Goal: Task Accomplishment & Management: Manage account settings

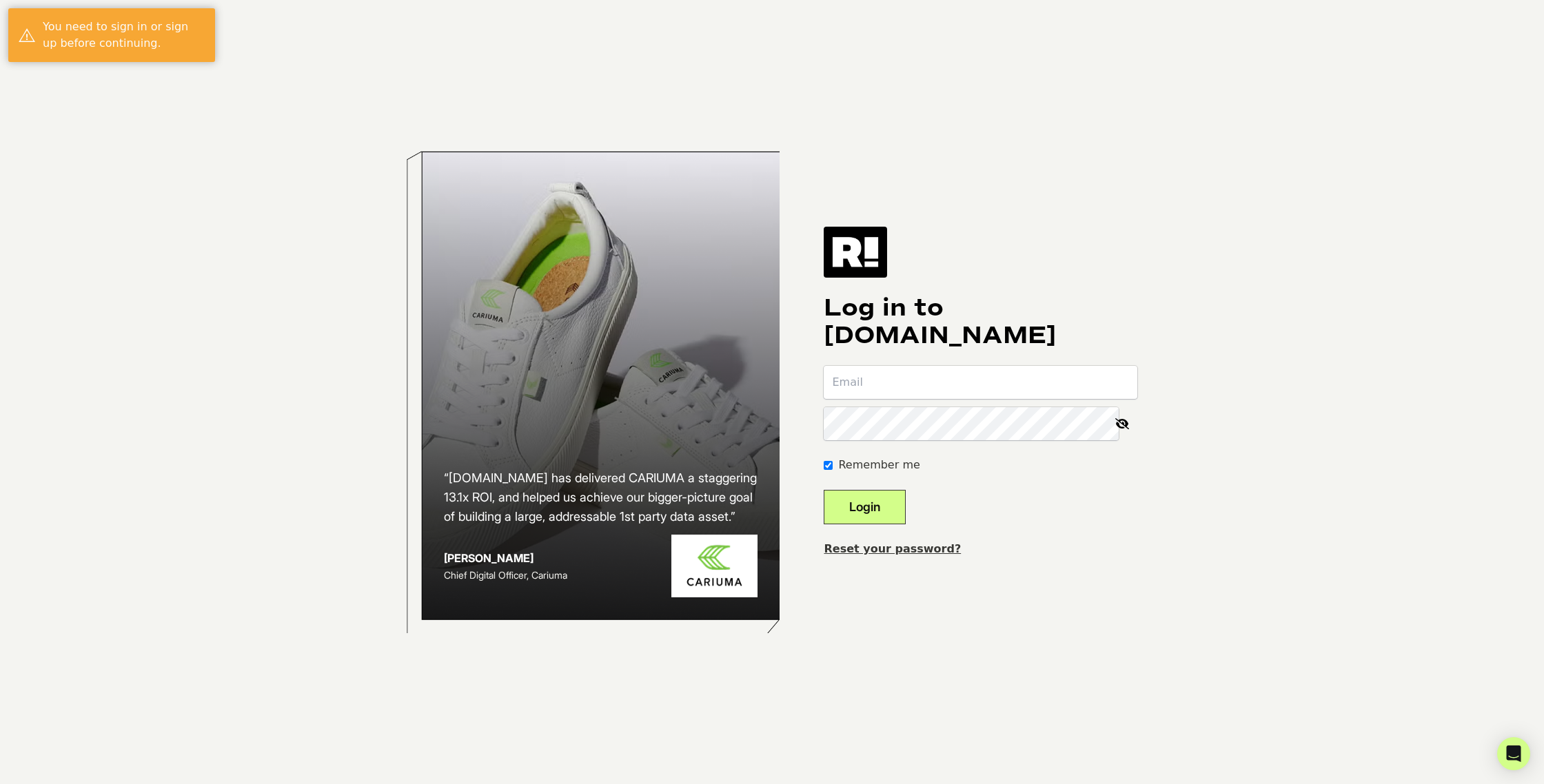
type input "[PERSON_NAME][EMAIL_ADDRESS][PERSON_NAME][DOMAIN_NAME]"
click at [898, 513] on button "Login" at bounding box center [864, 507] width 82 height 34
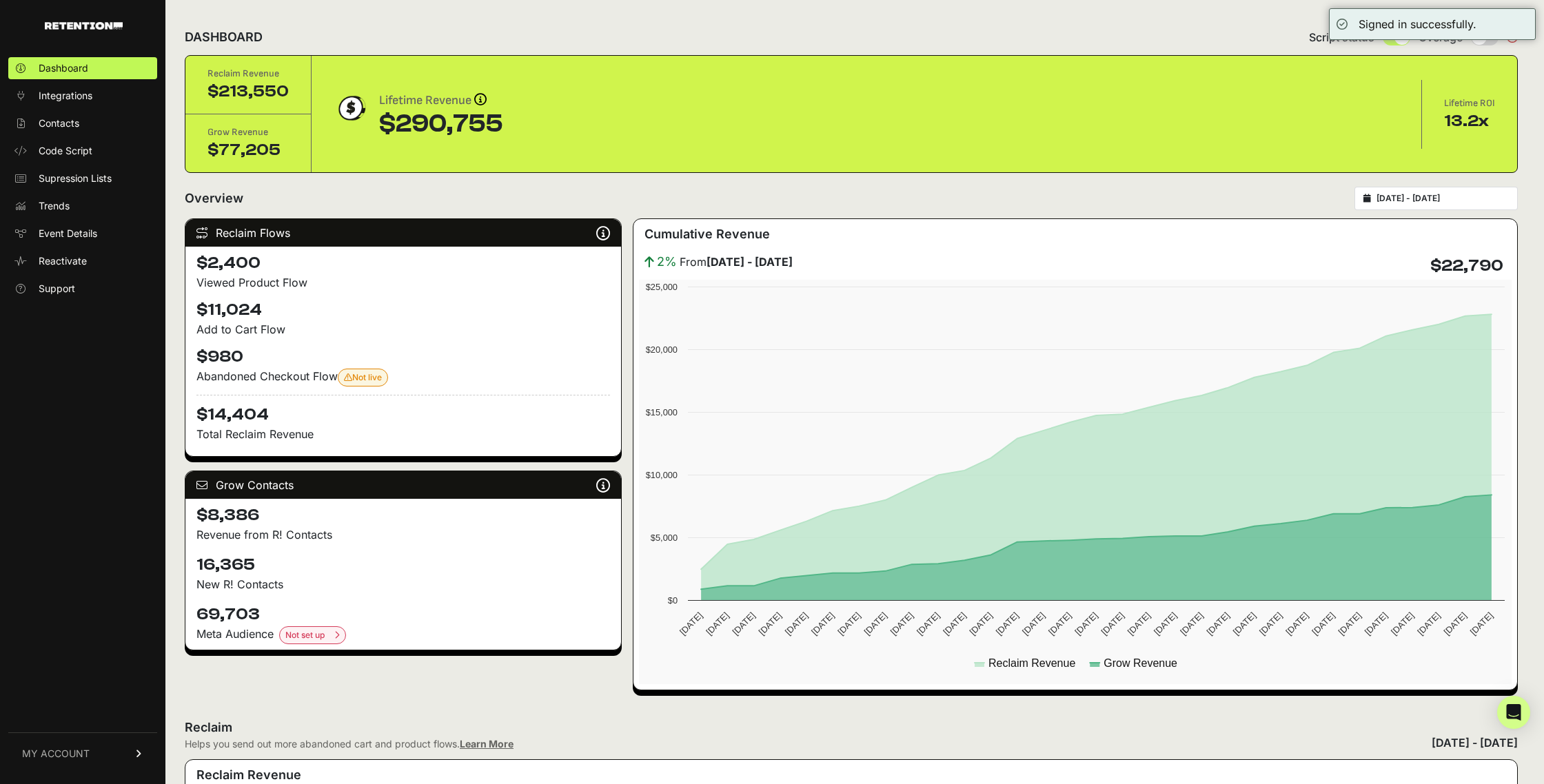
click at [127, 756] on link "MY ACCOUNT" at bounding box center [82, 754] width 149 height 42
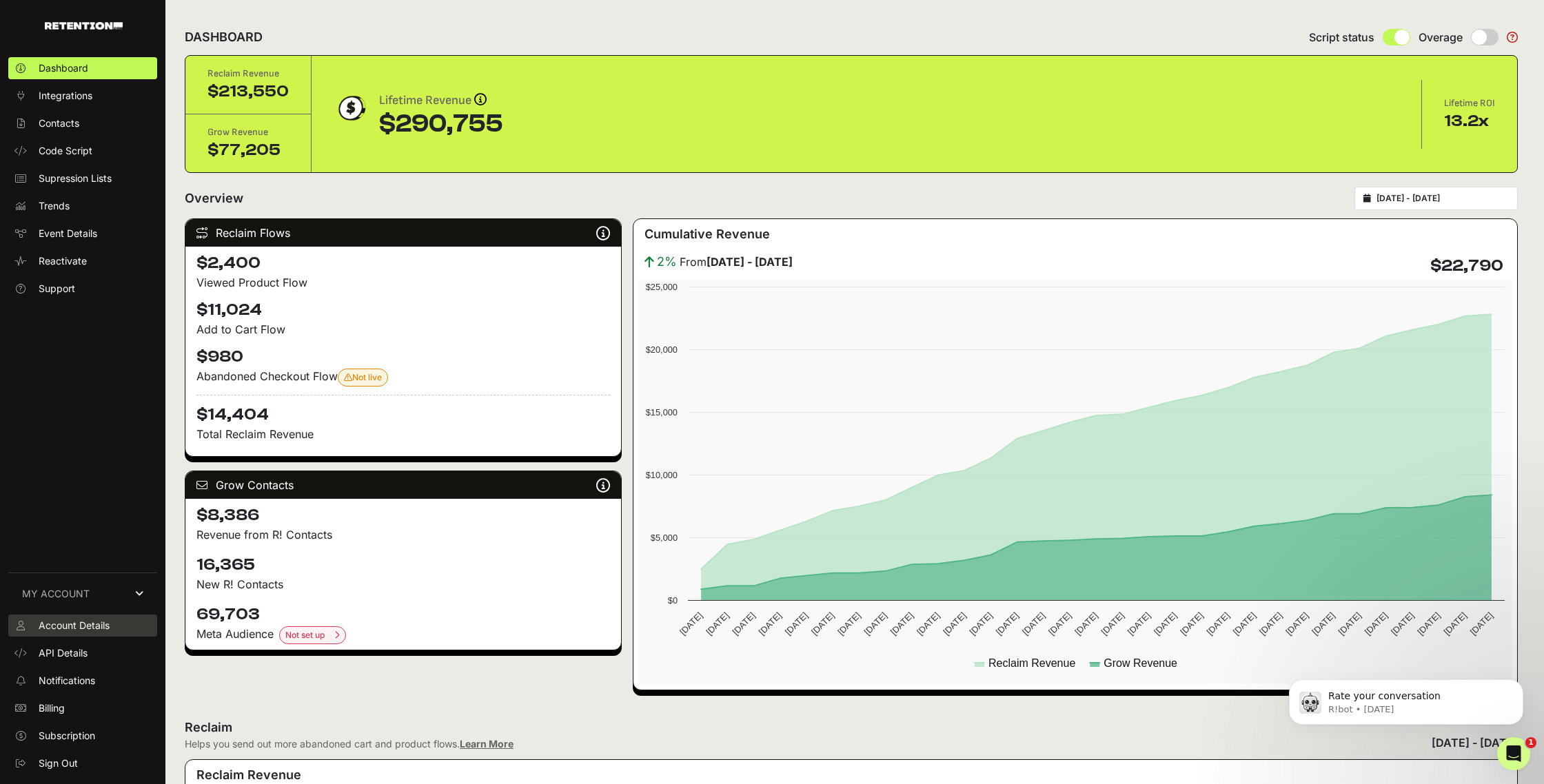
click at [75, 624] on span "Account Details" at bounding box center [74, 625] width 71 height 14
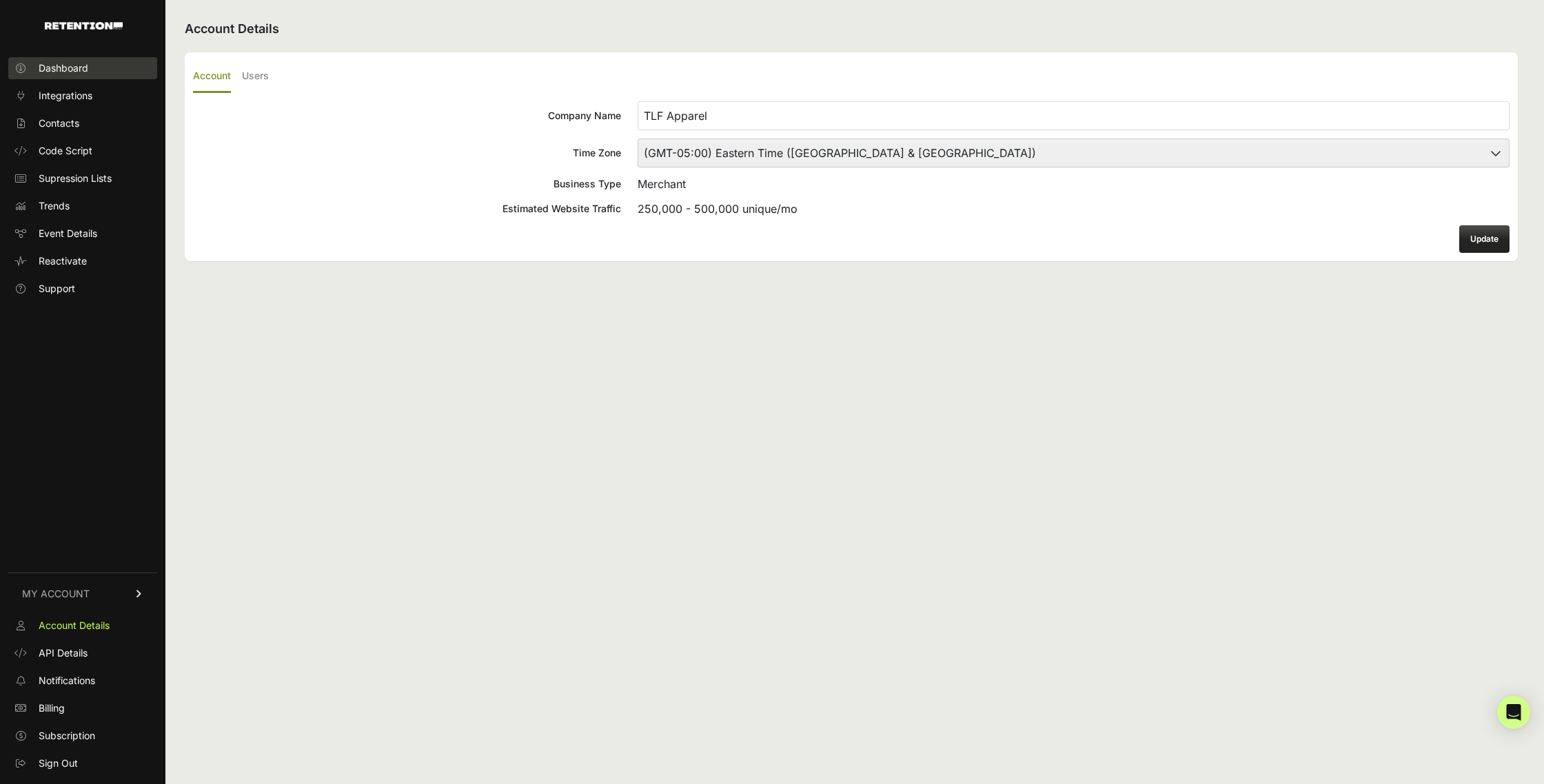
click at [52, 71] on span "Dashboard" at bounding box center [64, 67] width 50 height 14
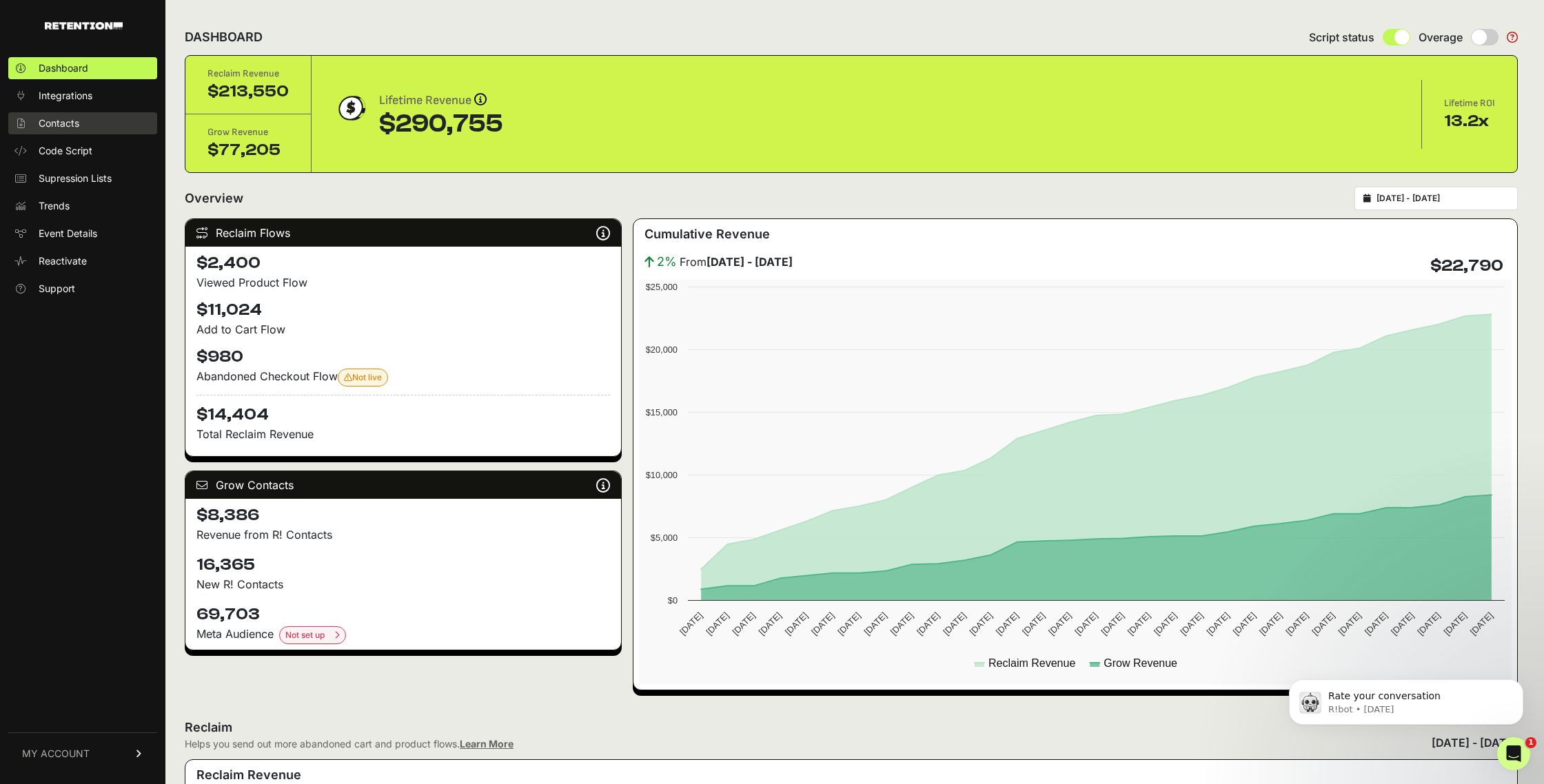
click at [77, 129] on span "Contacts" at bounding box center [59, 123] width 41 height 14
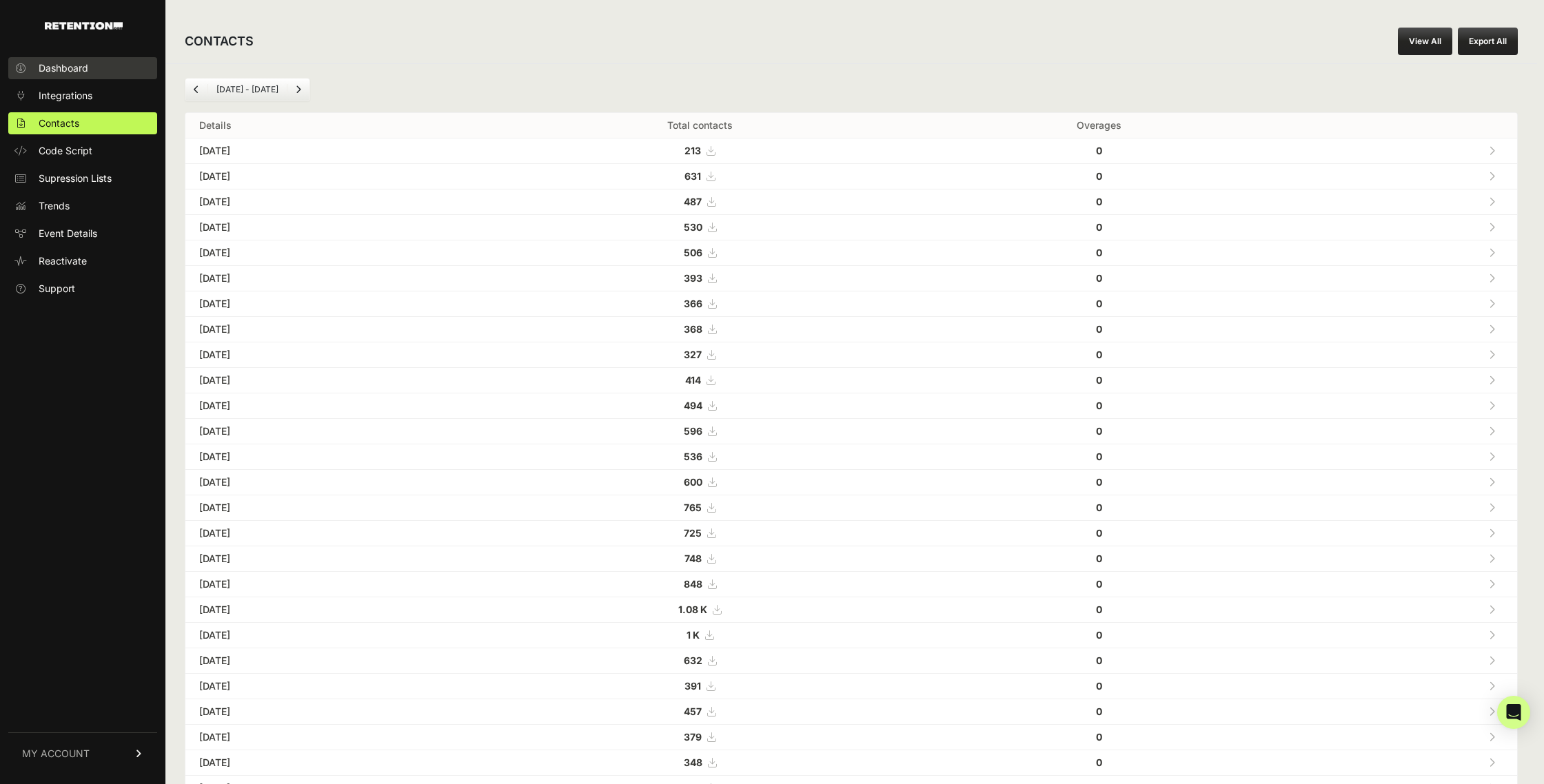
click at [69, 72] on span "Dashboard" at bounding box center [64, 67] width 50 height 14
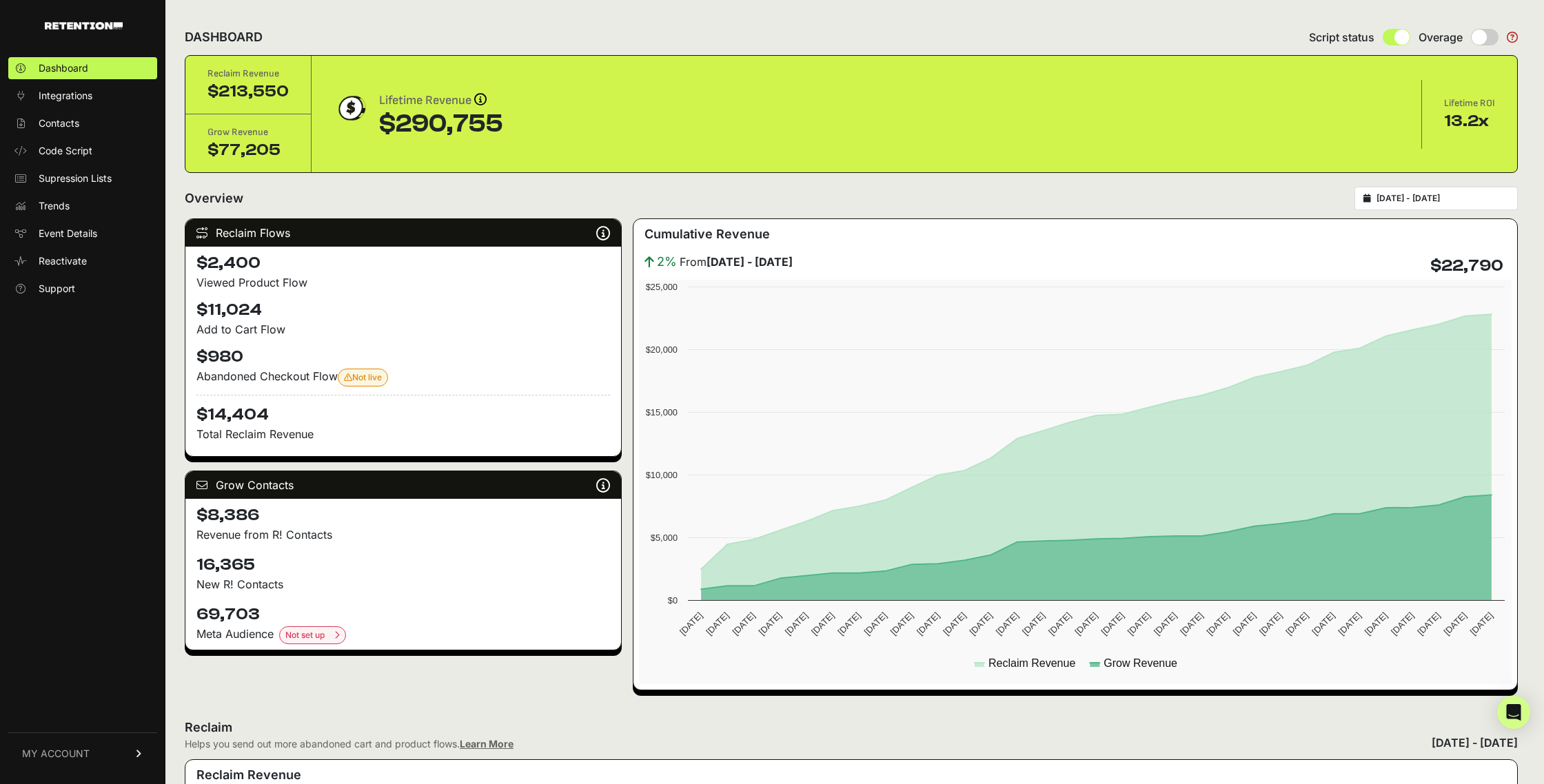
click at [146, 758] on link "MY ACCOUNT" at bounding box center [82, 754] width 149 height 42
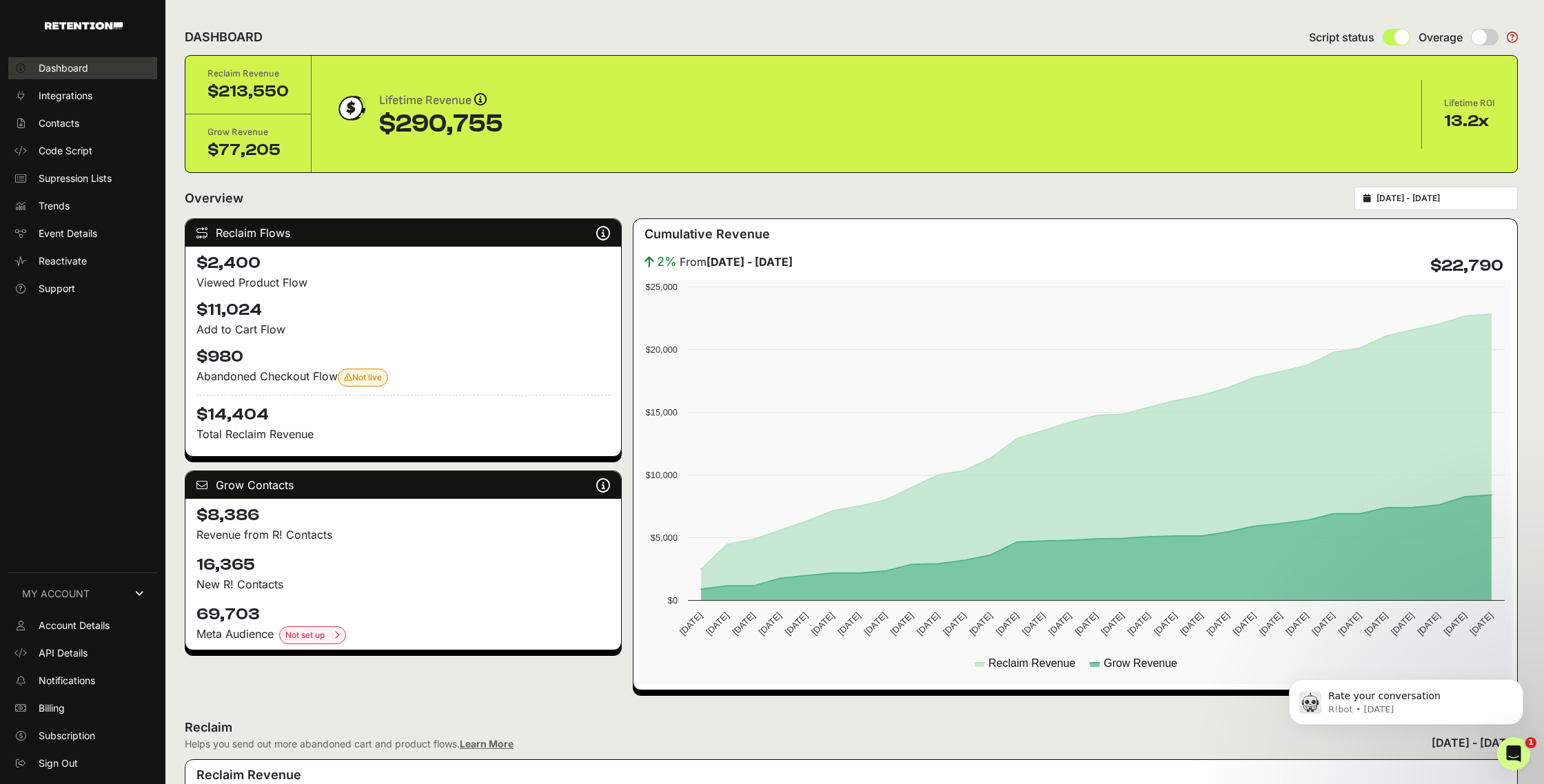
click at [87, 65] on span "Dashboard" at bounding box center [64, 67] width 50 height 14
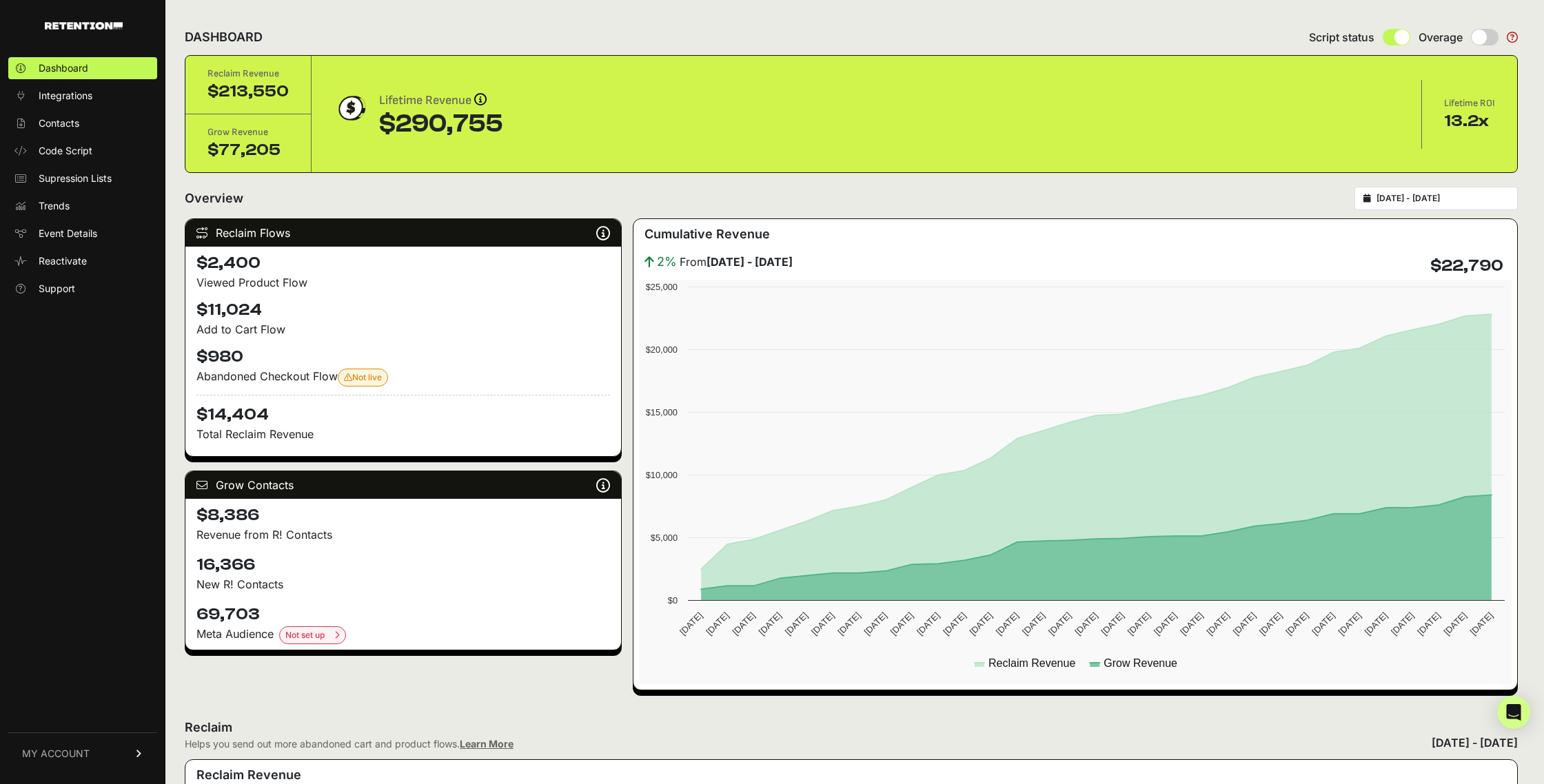
click at [78, 753] on span "MY ACCOUNT" at bounding box center [55, 754] width 67 height 14
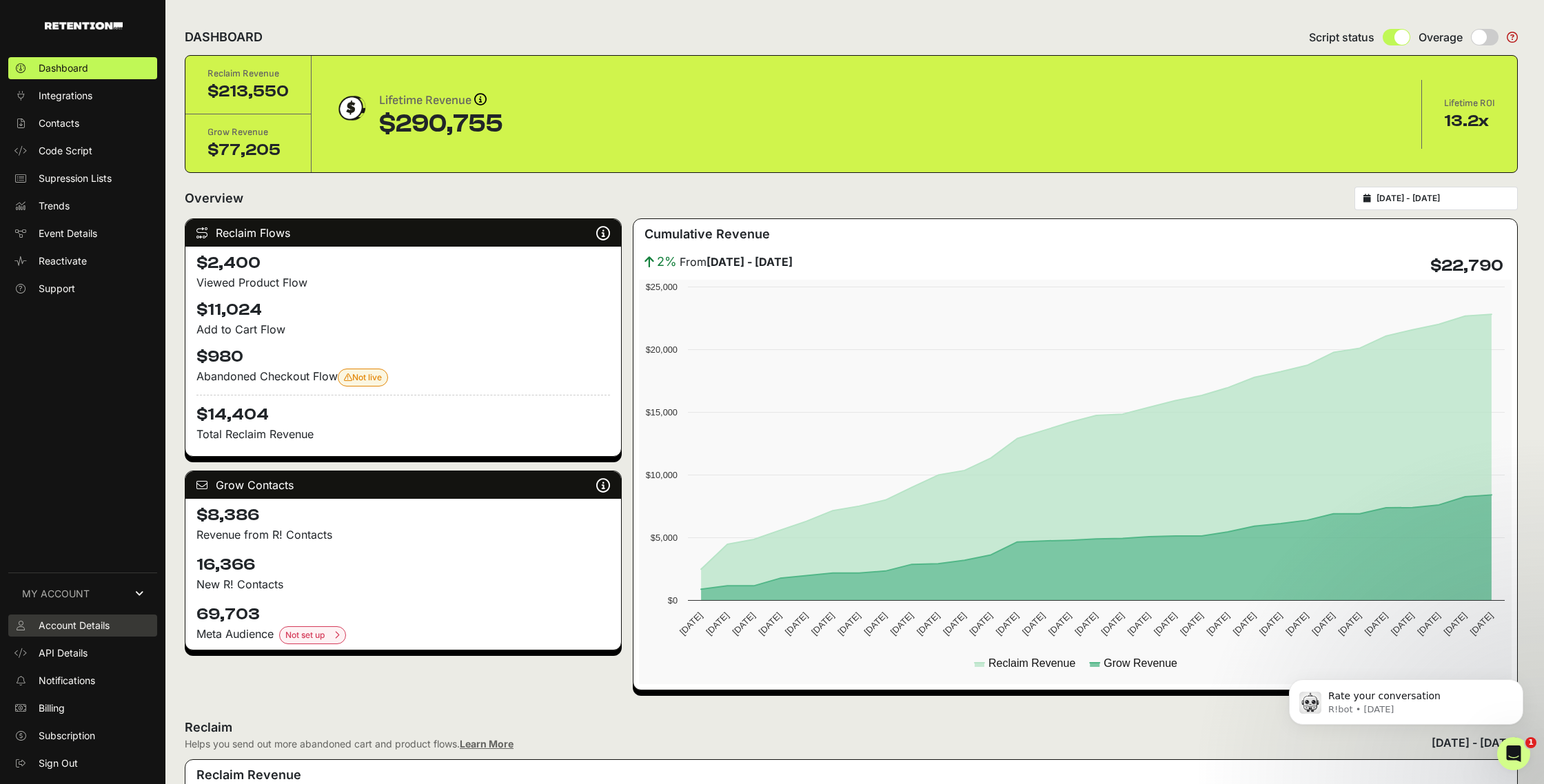
click at [83, 621] on span "Account Details" at bounding box center [74, 625] width 71 height 14
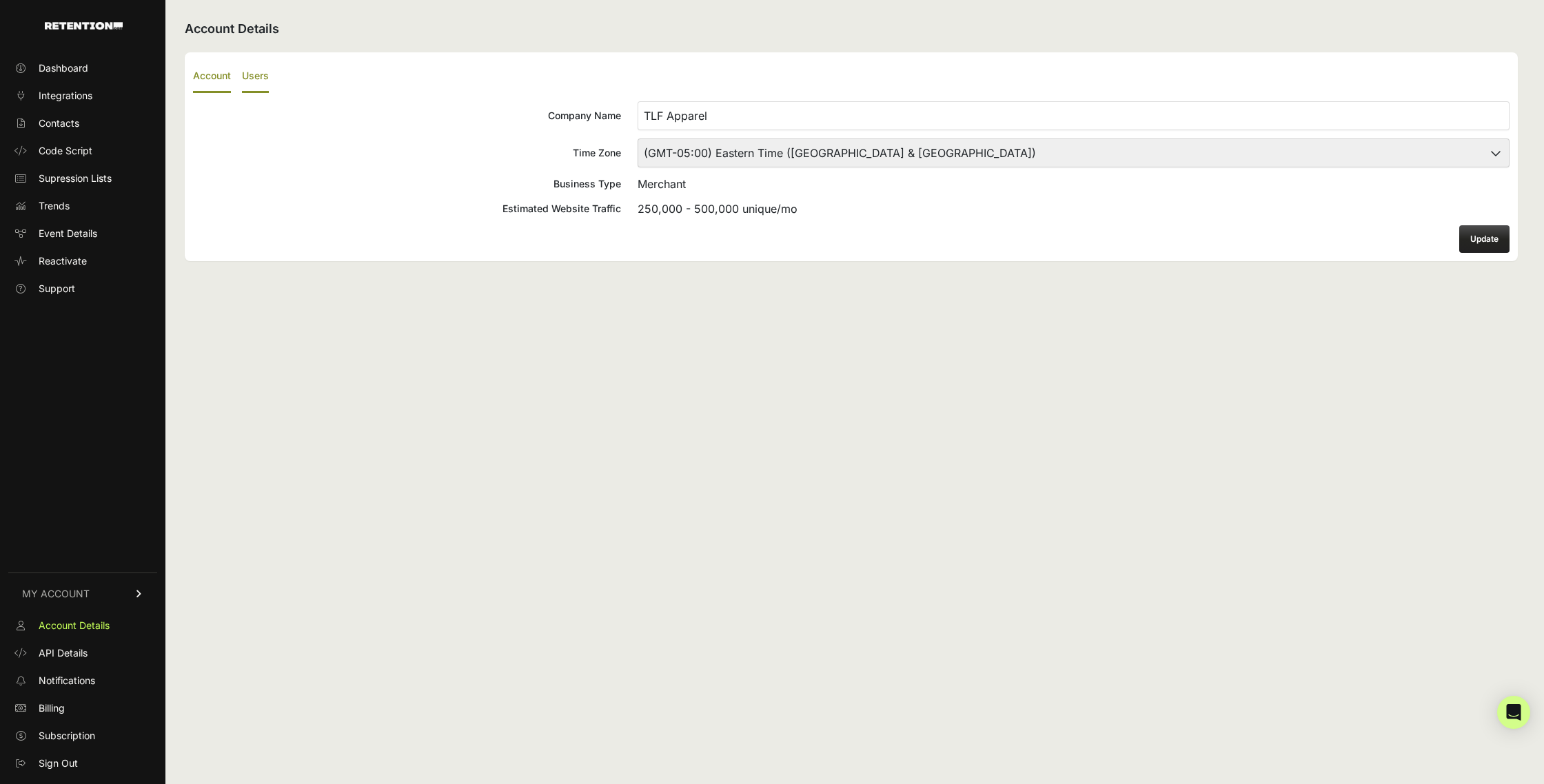
click at [254, 78] on label "Users" at bounding box center [255, 77] width 27 height 32
click at [0, 0] on input "Users" at bounding box center [0, 0] width 0 height 0
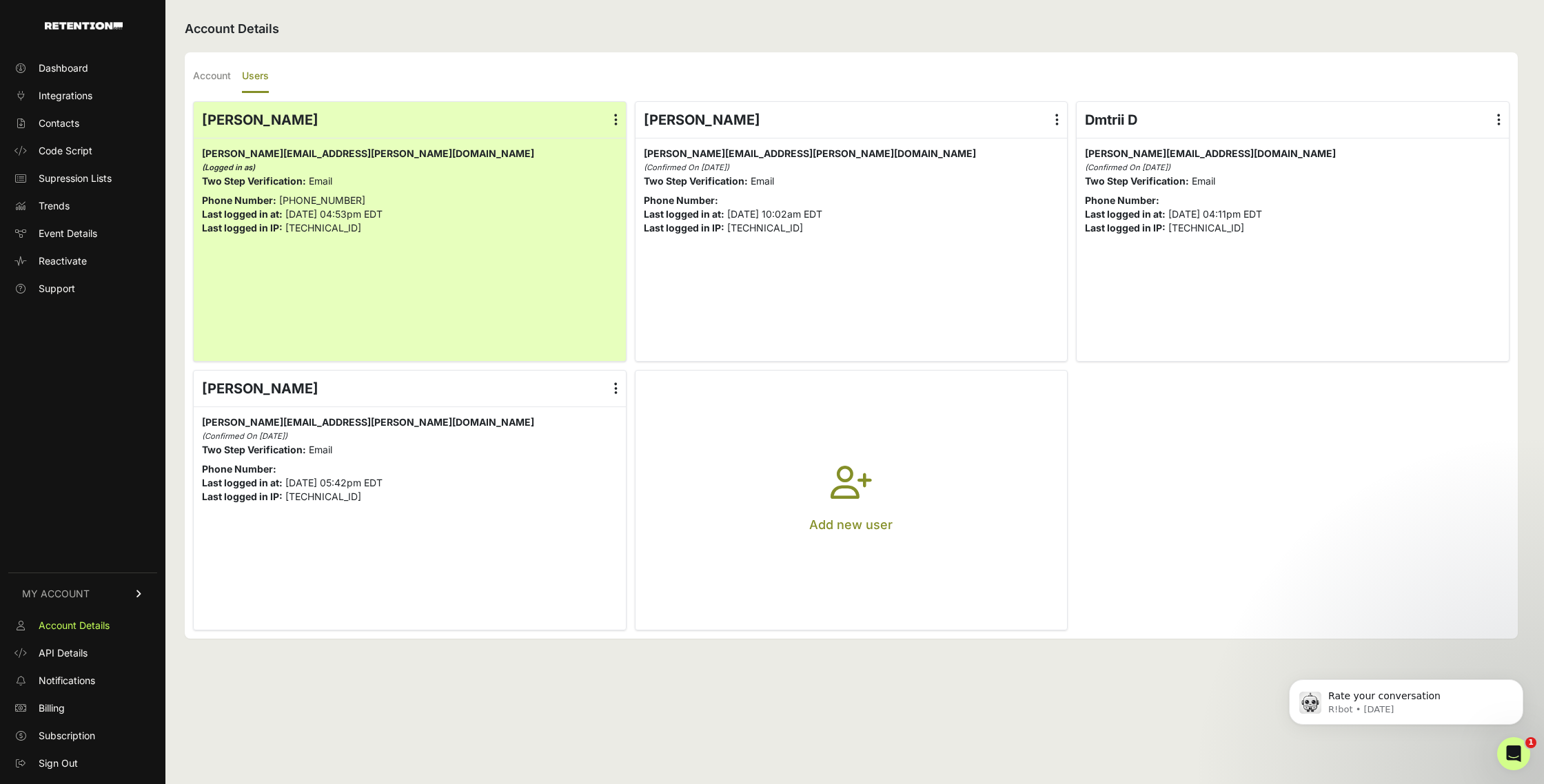
click at [862, 482] on icon "button" at bounding box center [850, 491] width 42 height 50
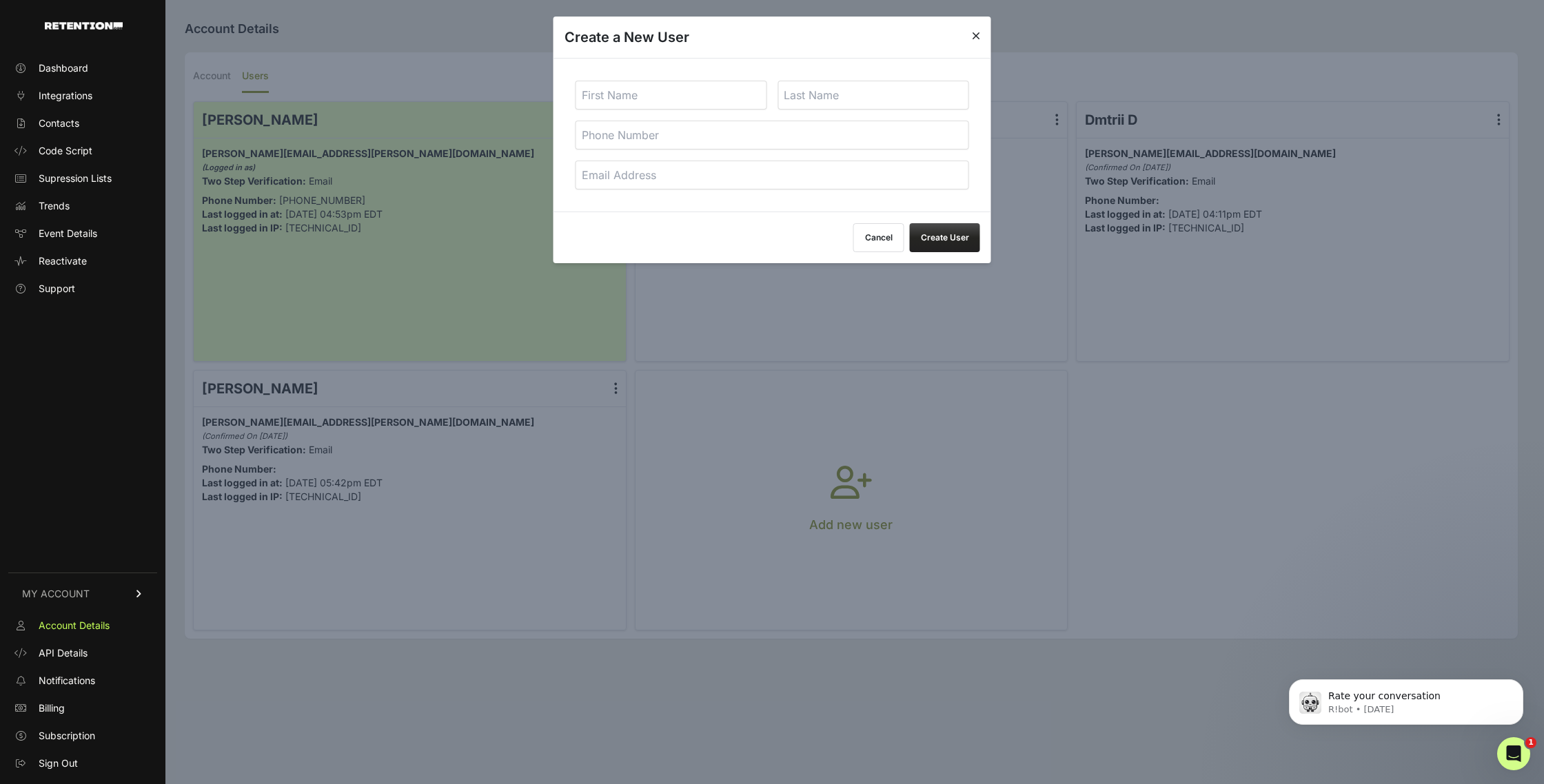
click at [689, 107] on input "text" at bounding box center [671, 94] width 192 height 29
type input "Jhanille"
type input "Smith"
click at [672, 171] on input "email" at bounding box center [772, 175] width 393 height 29
paste input "Jhanille.Smith@tlfapparel.com"
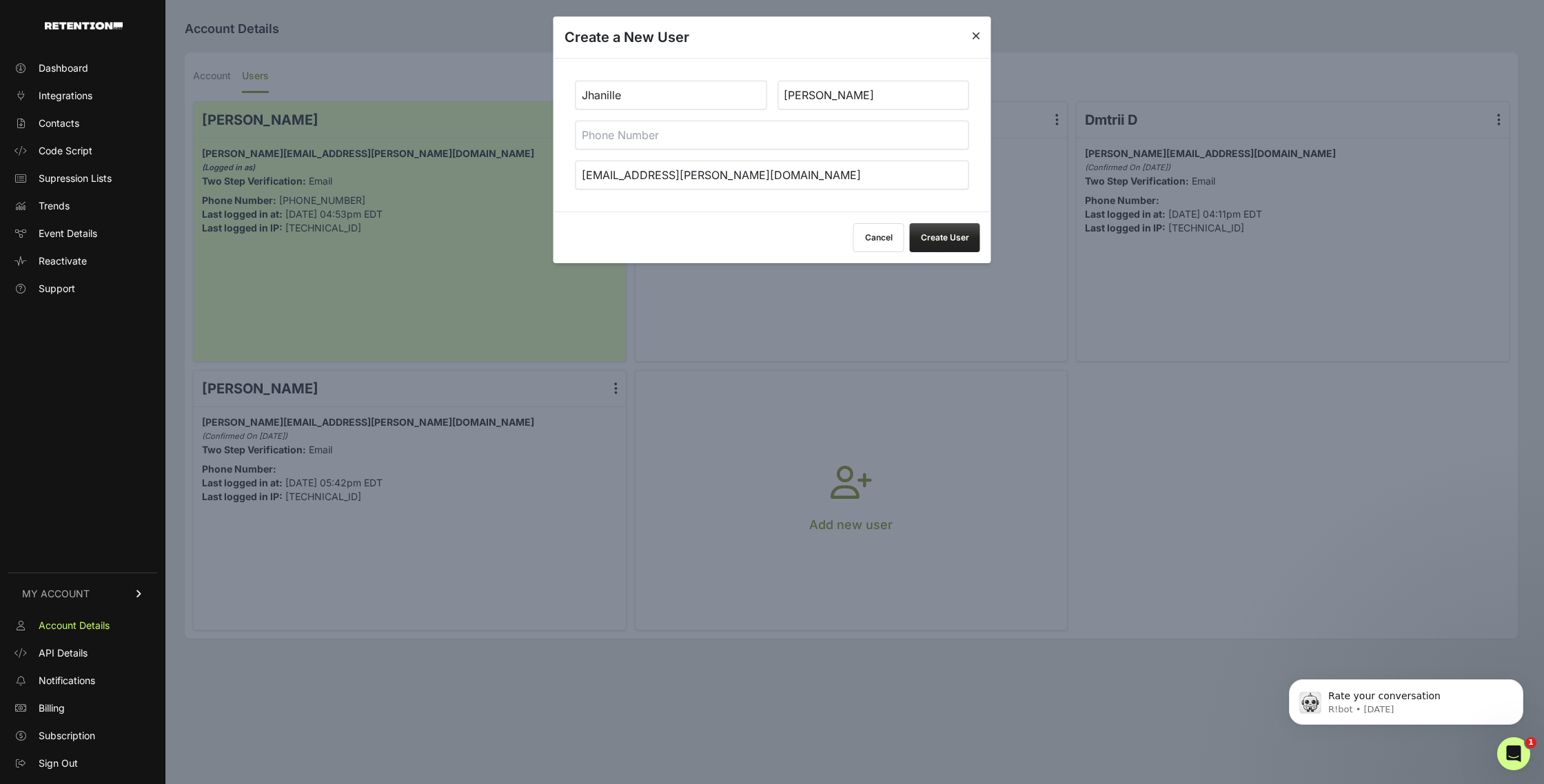
type input "Jhanille.Smith@tlfapparel.com"
click at [936, 245] on button "Create User" at bounding box center [945, 237] width 70 height 29
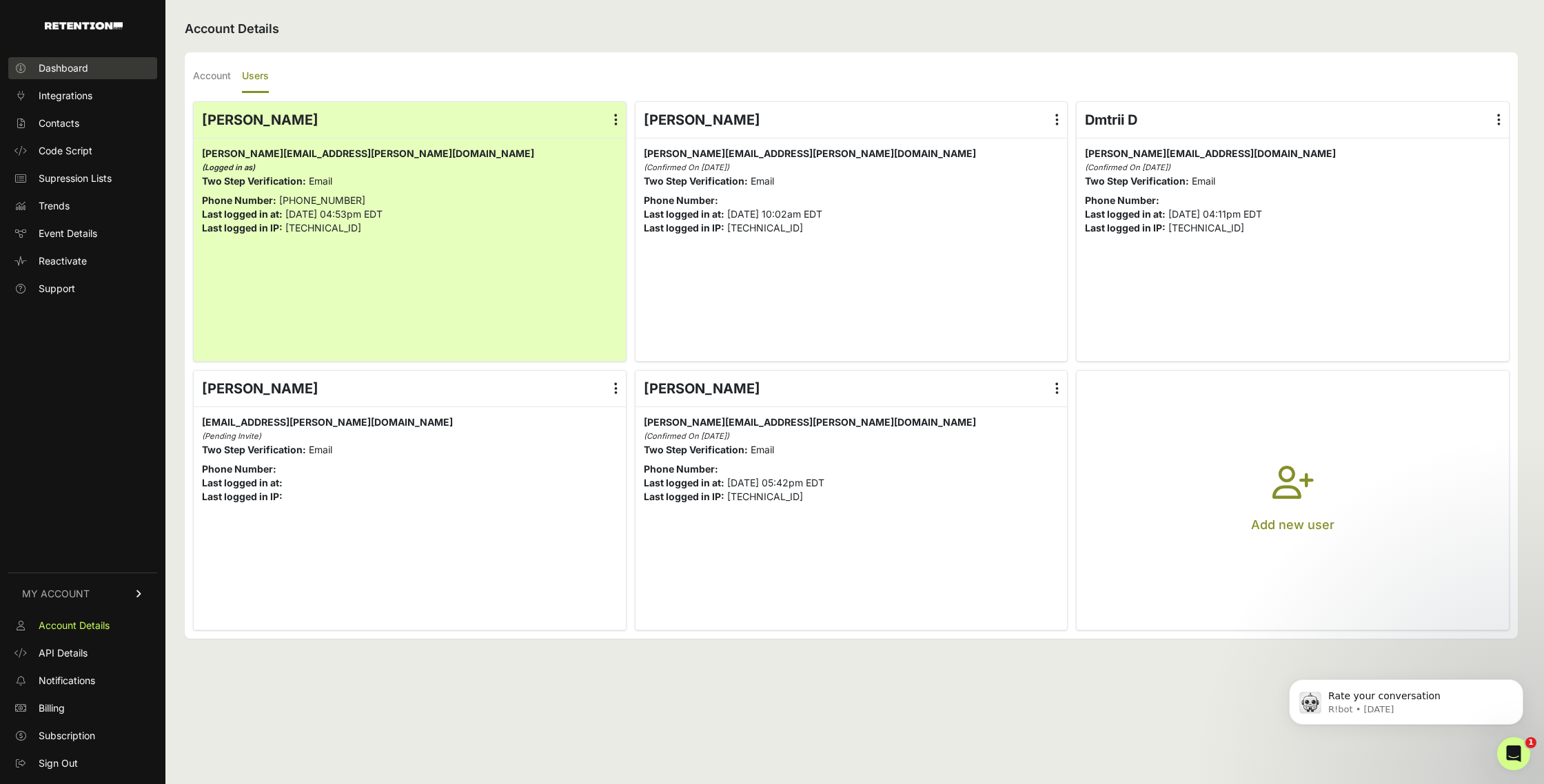
click at [66, 71] on span "Dashboard" at bounding box center [64, 67] width 50 height 14
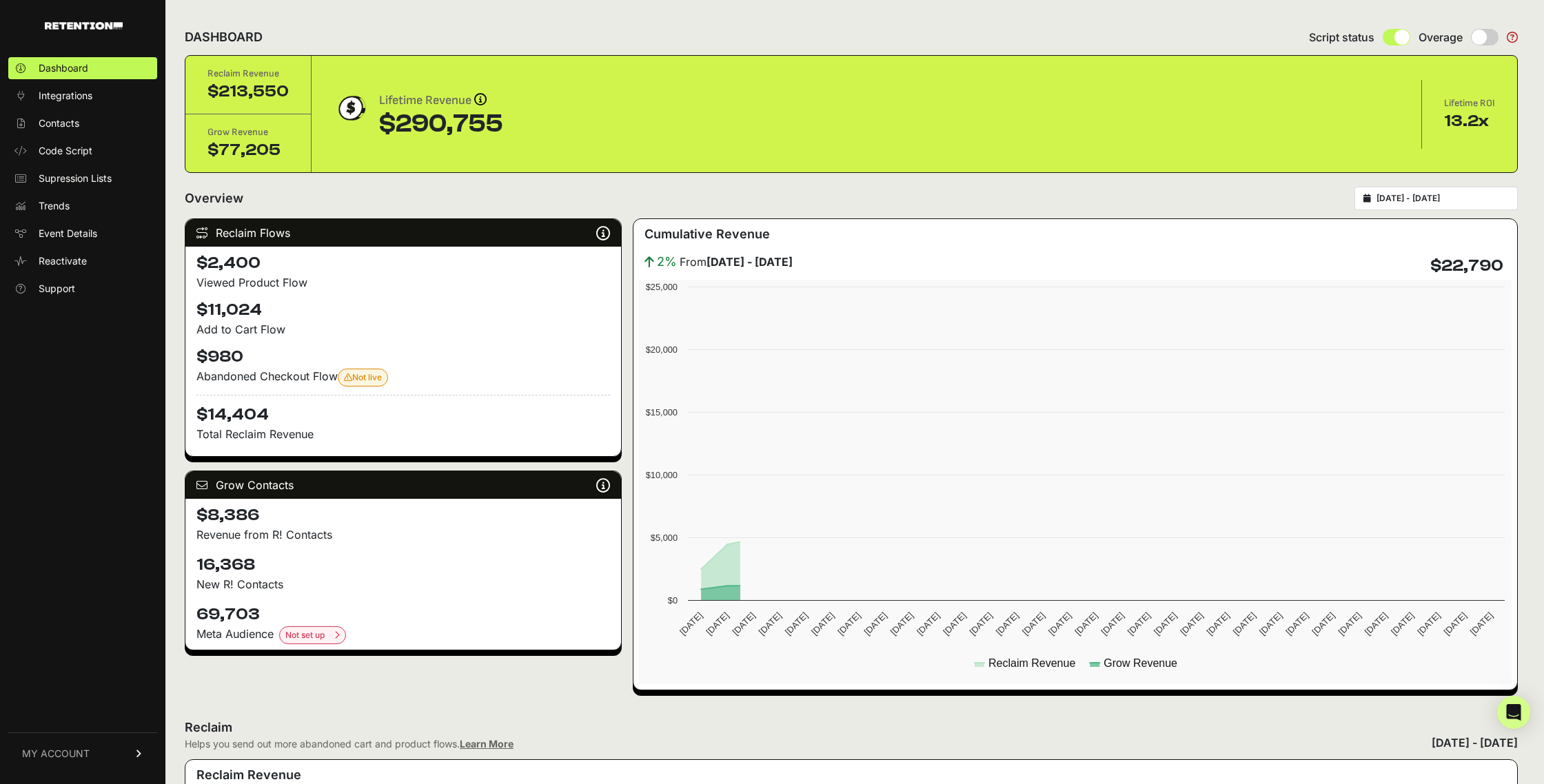
click at [64, 98] on span "Integrations" at bounding box center [66, 95] width 54 height 14
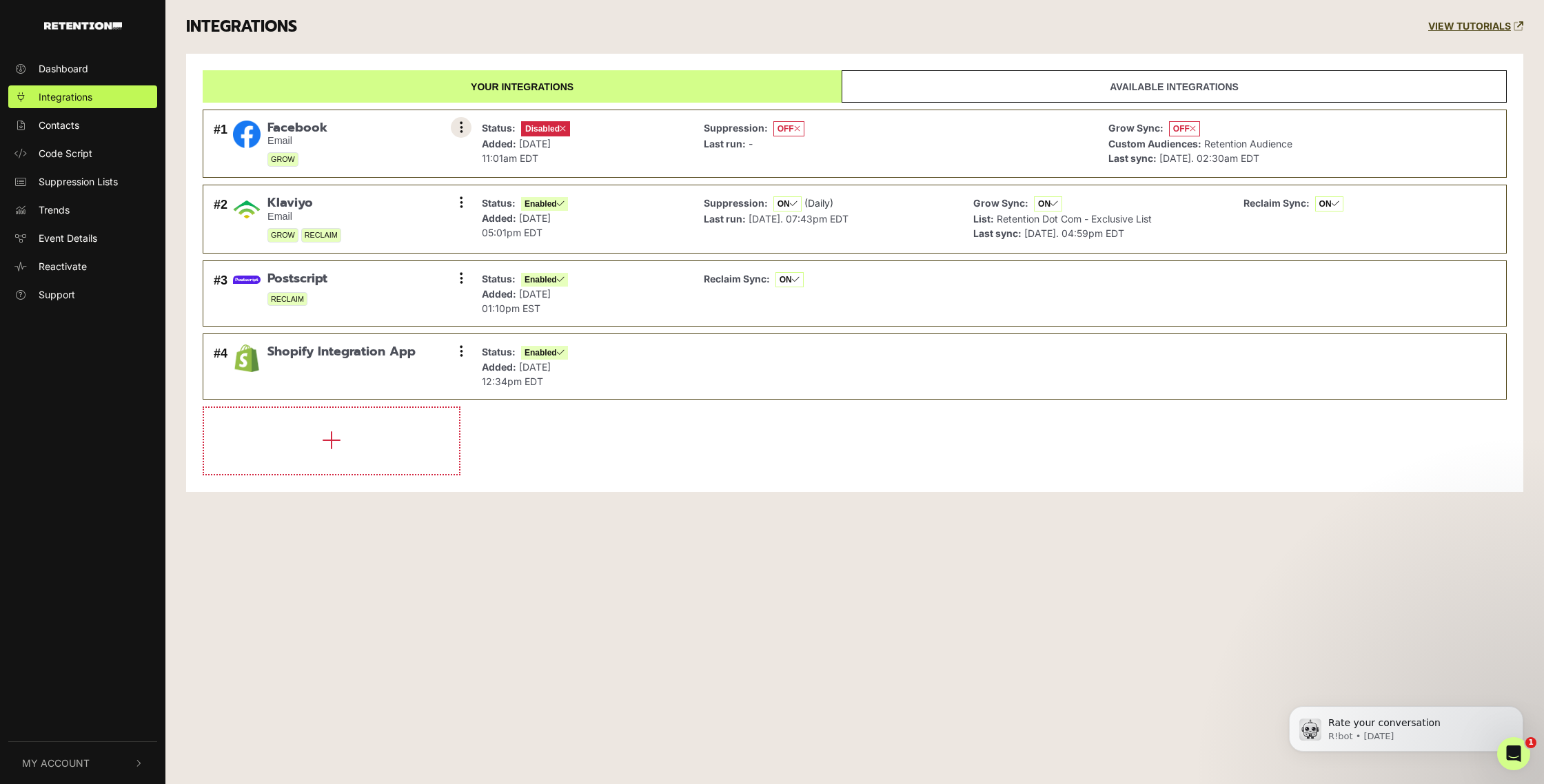
click at [464, 127] on button at bounding box center [461, 127] width 20 height 20
click at [376, 189] on link "Enable" at bounding box center [377, 189] width 131 height 31
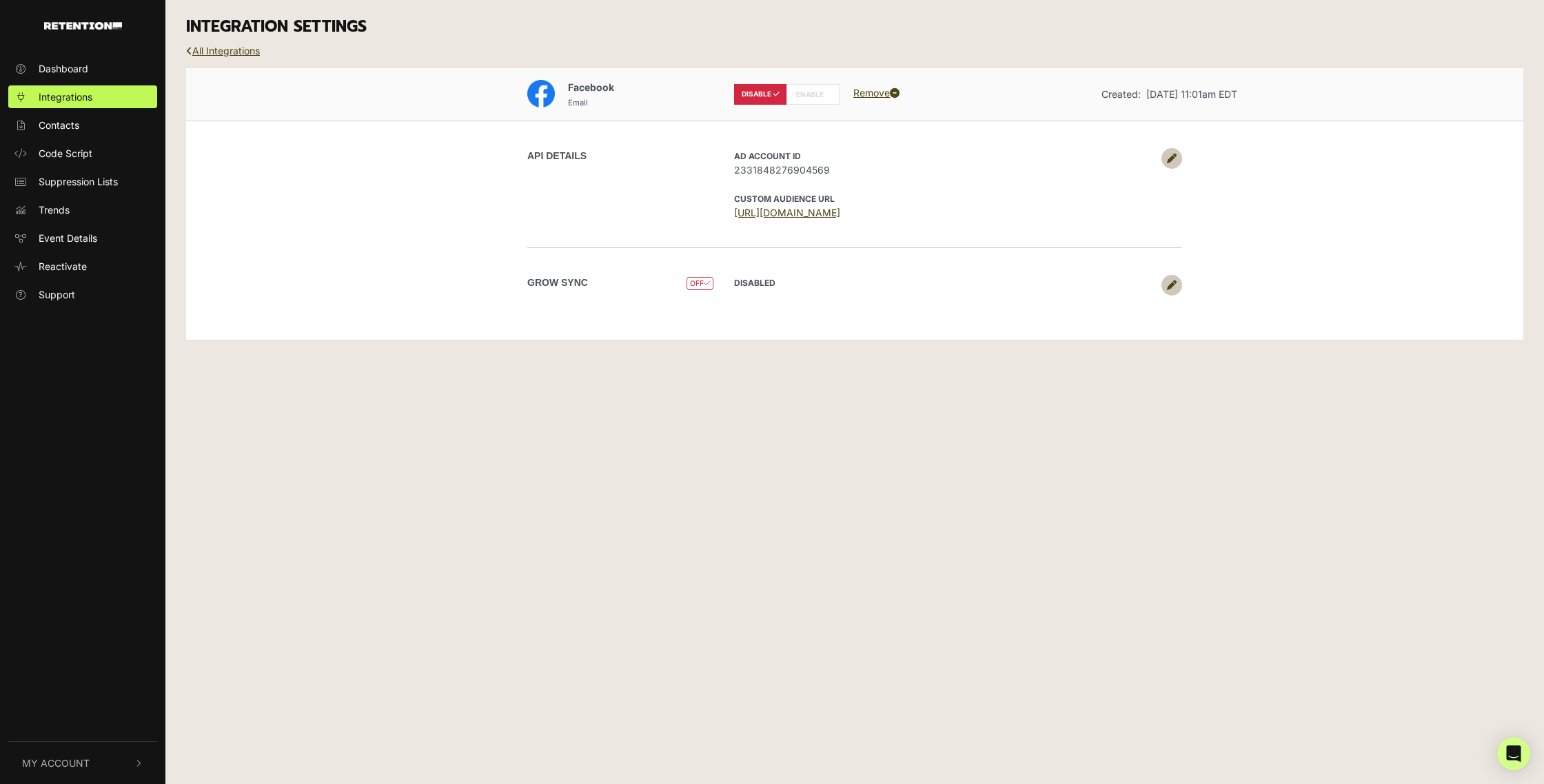
click at [803, 93] on label "ENABLE" at bounding box center [813, 94] width 53 height 20
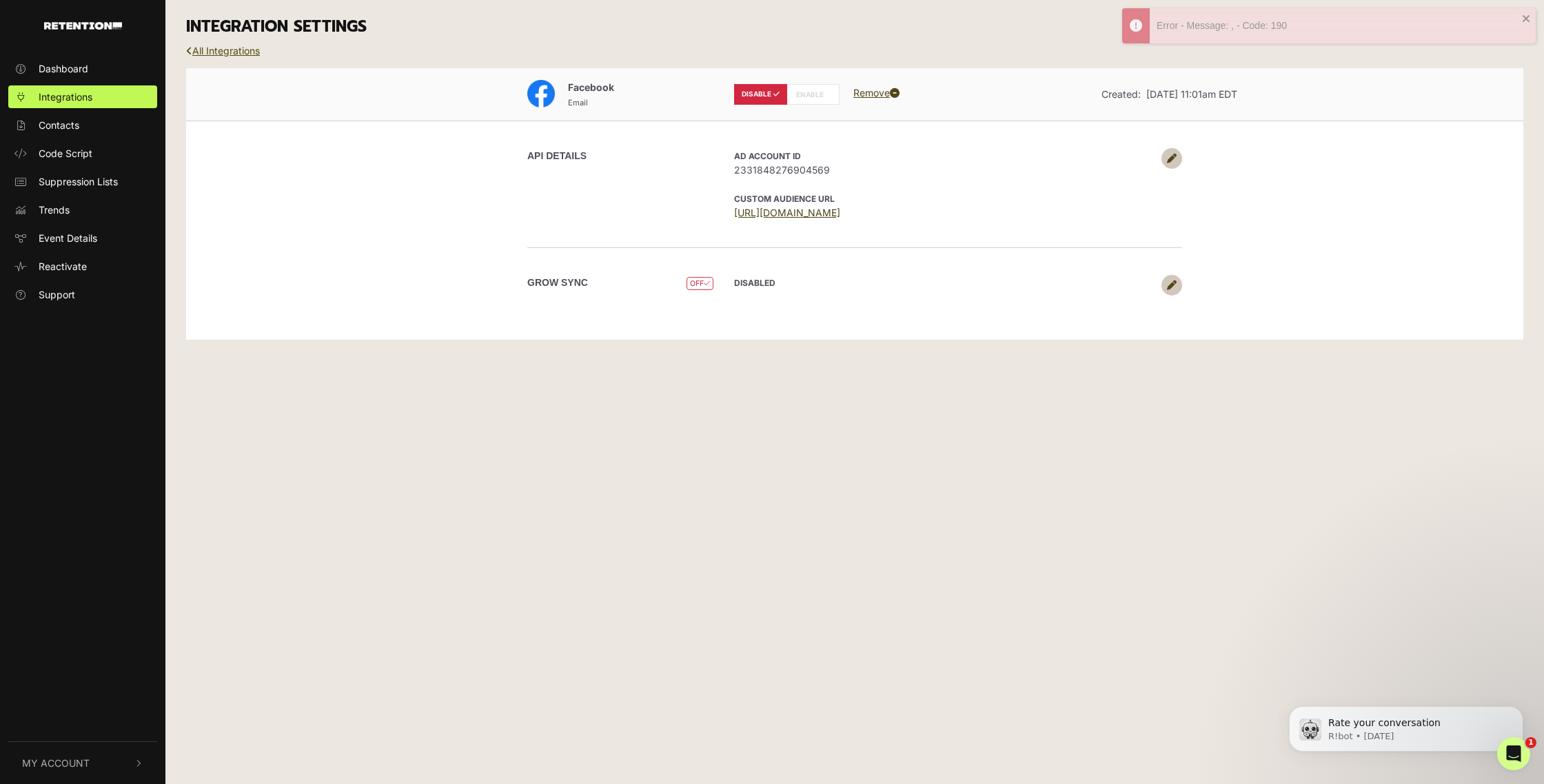
click at [211, 50] on link "All Integrations" at bounding box center [223, 51] width 74 height 12
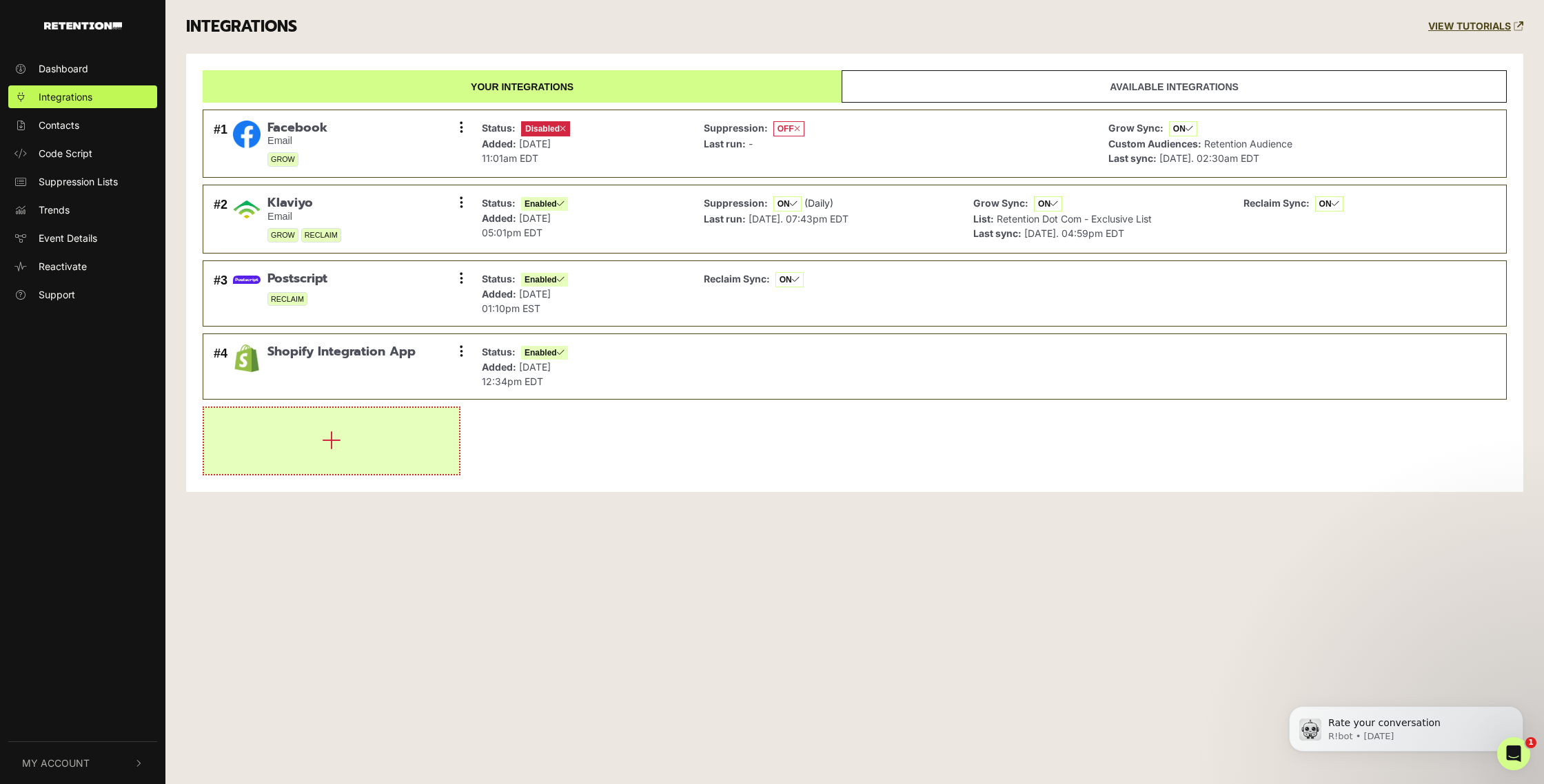
click at [336, 447] on icon "button" at bounding box center [332, 440] width 19 height 22
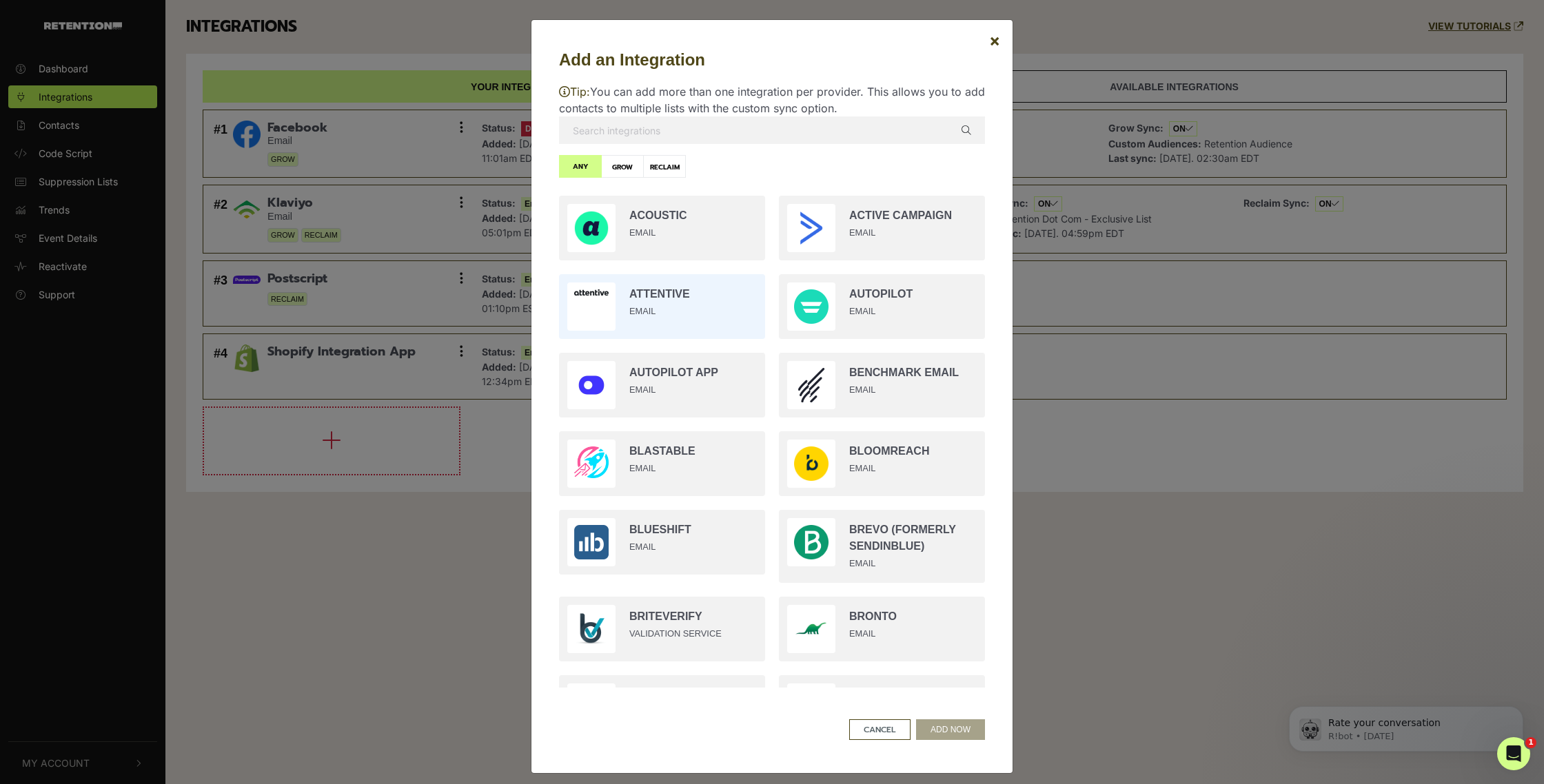
click at [661, 314] on input "radio" at bounding box center [662, 307] width 220 height 78
radio input "true"
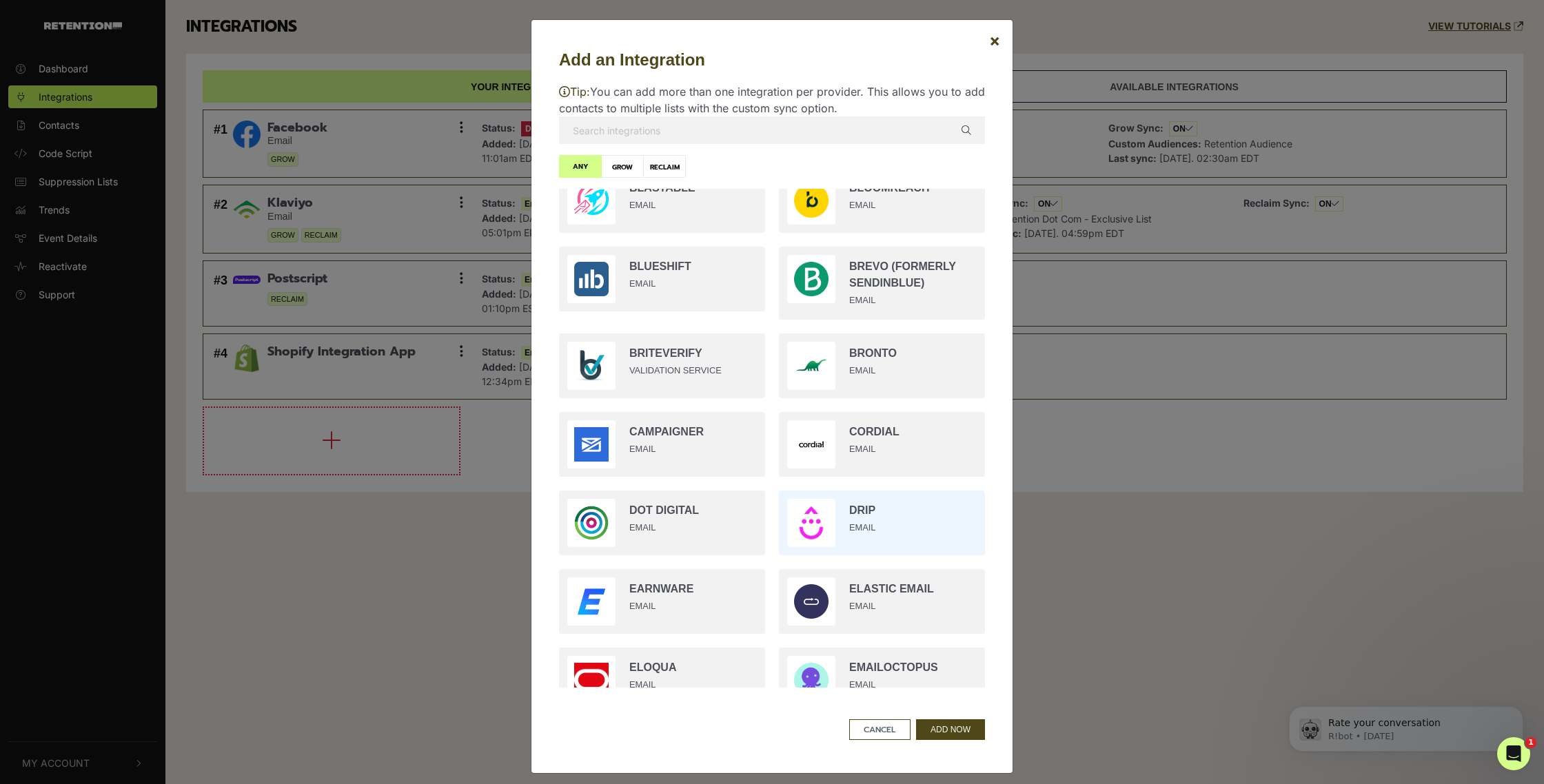
scroll to position [268, 0]
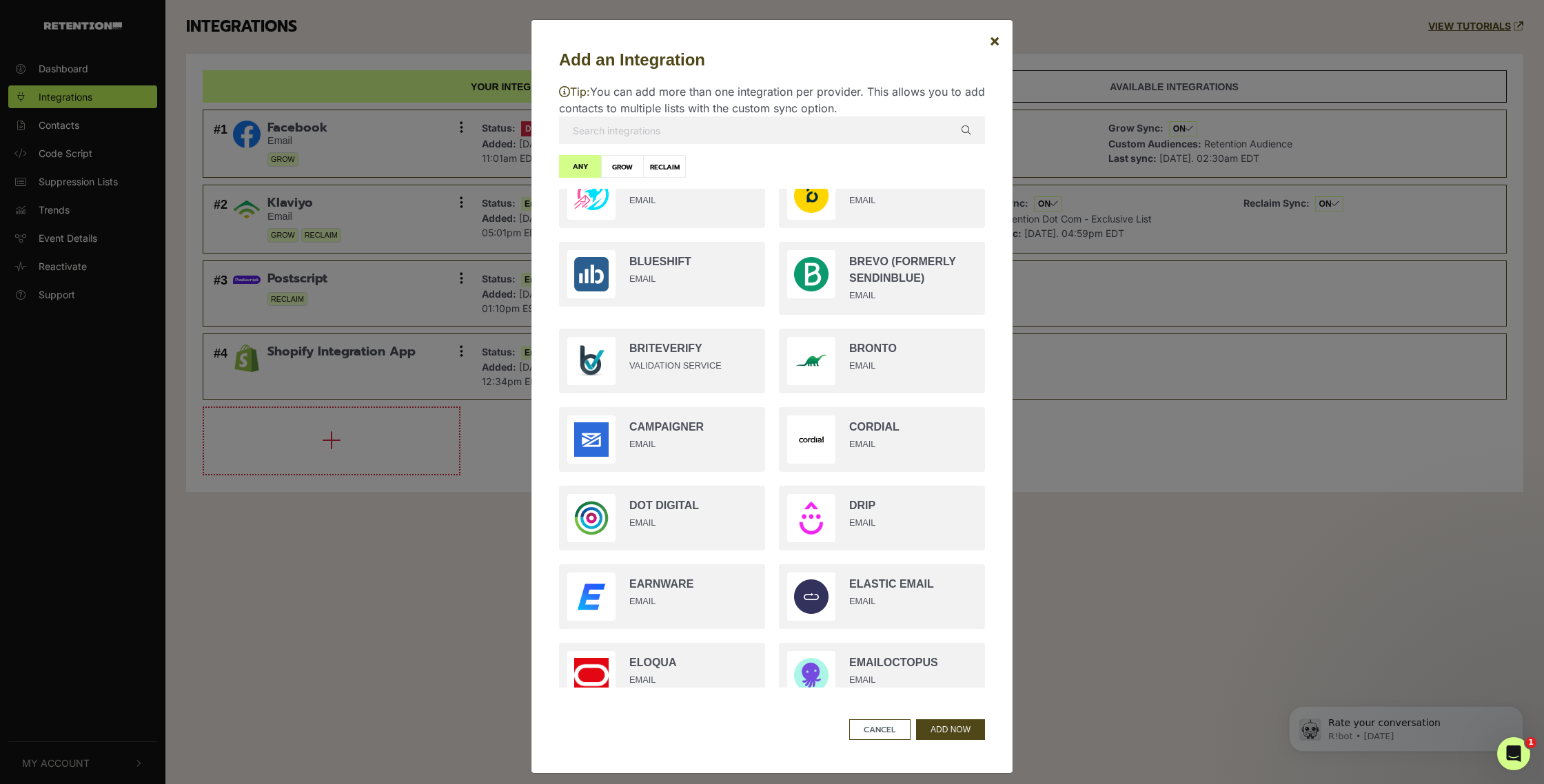
click at [626, 168] on label "GROW" at bounding box center [622, 166] width 42 height 23
radio input "true"
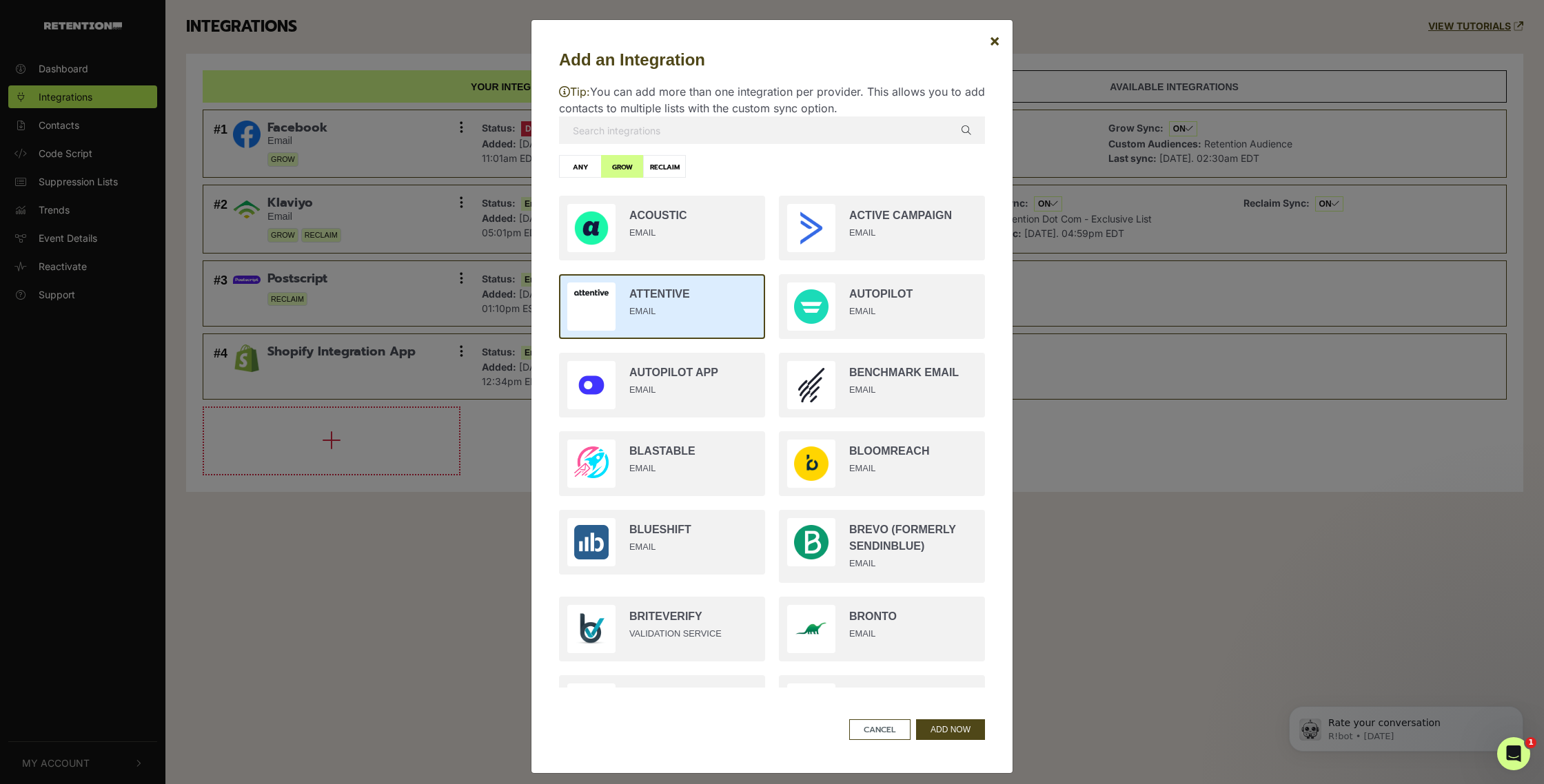
click at [672, 164] on label "RECLAIM" at bounding box center [664, 166] width 42 height 23
radio input "true"
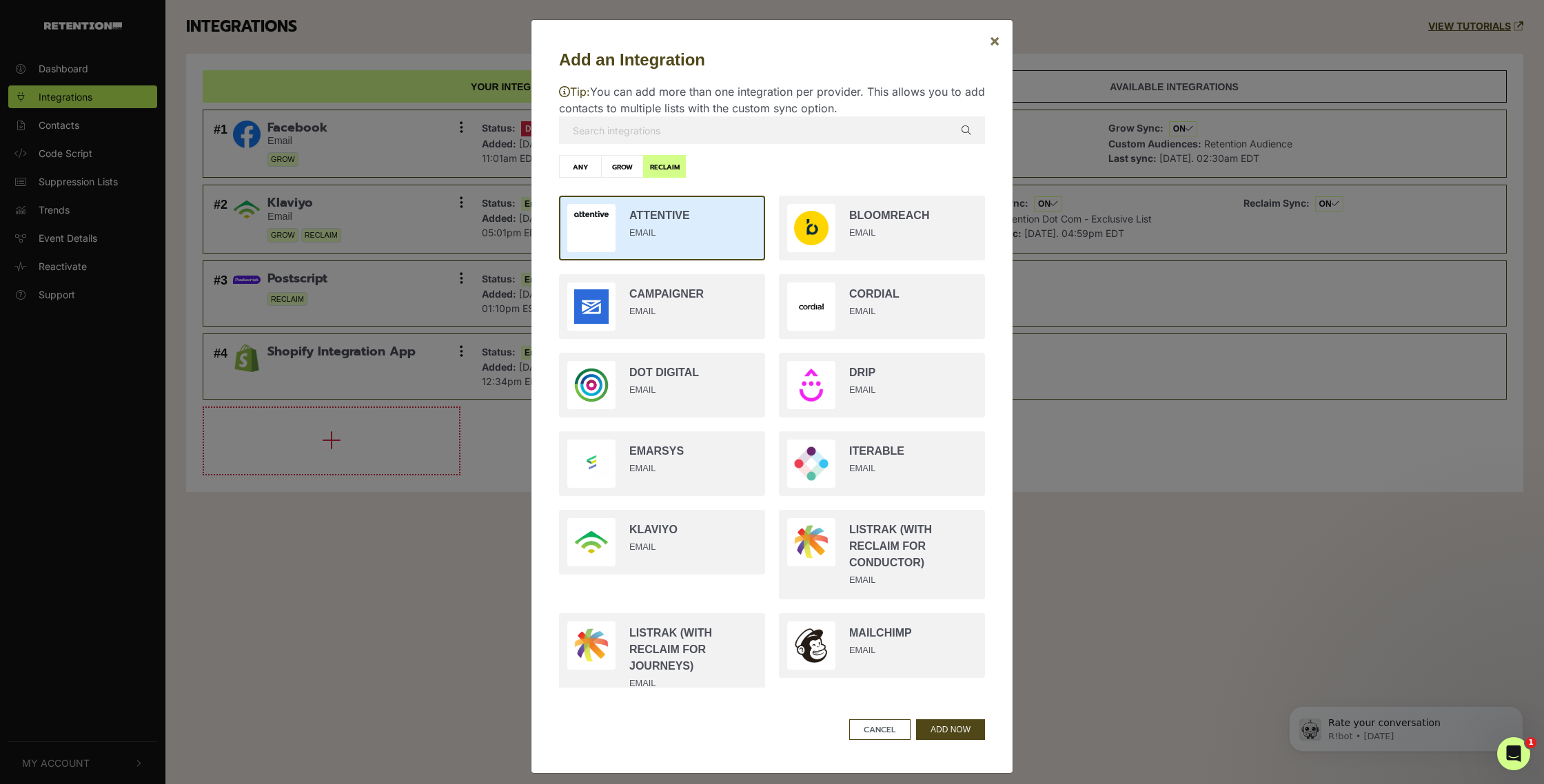
click at [996, 41] on span "×" at bounding box center [995, 41] width 11 height 20
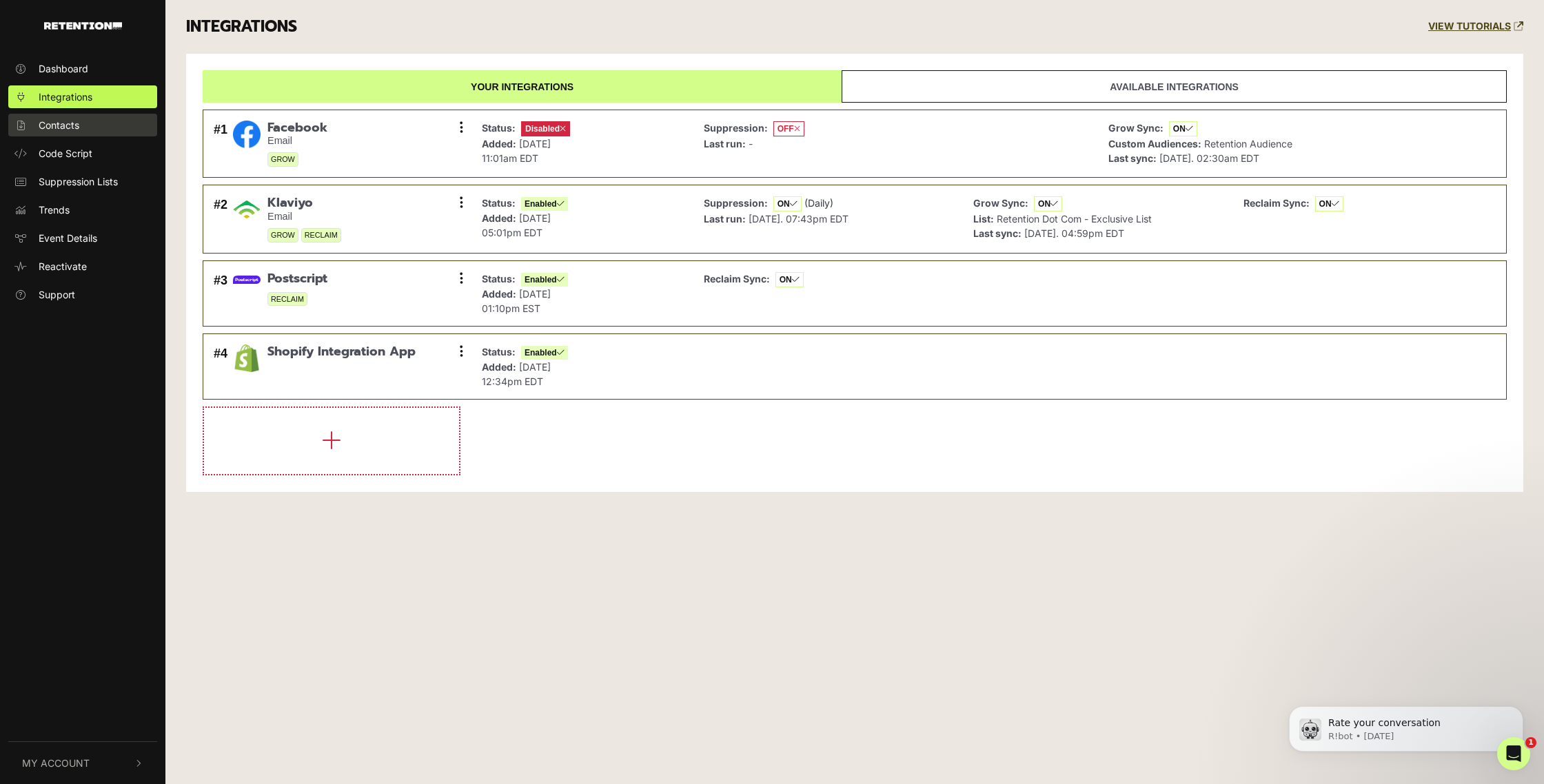
click at [66, 135] on link "Contacts" at bounding box center [82, 125] width 149 height 23
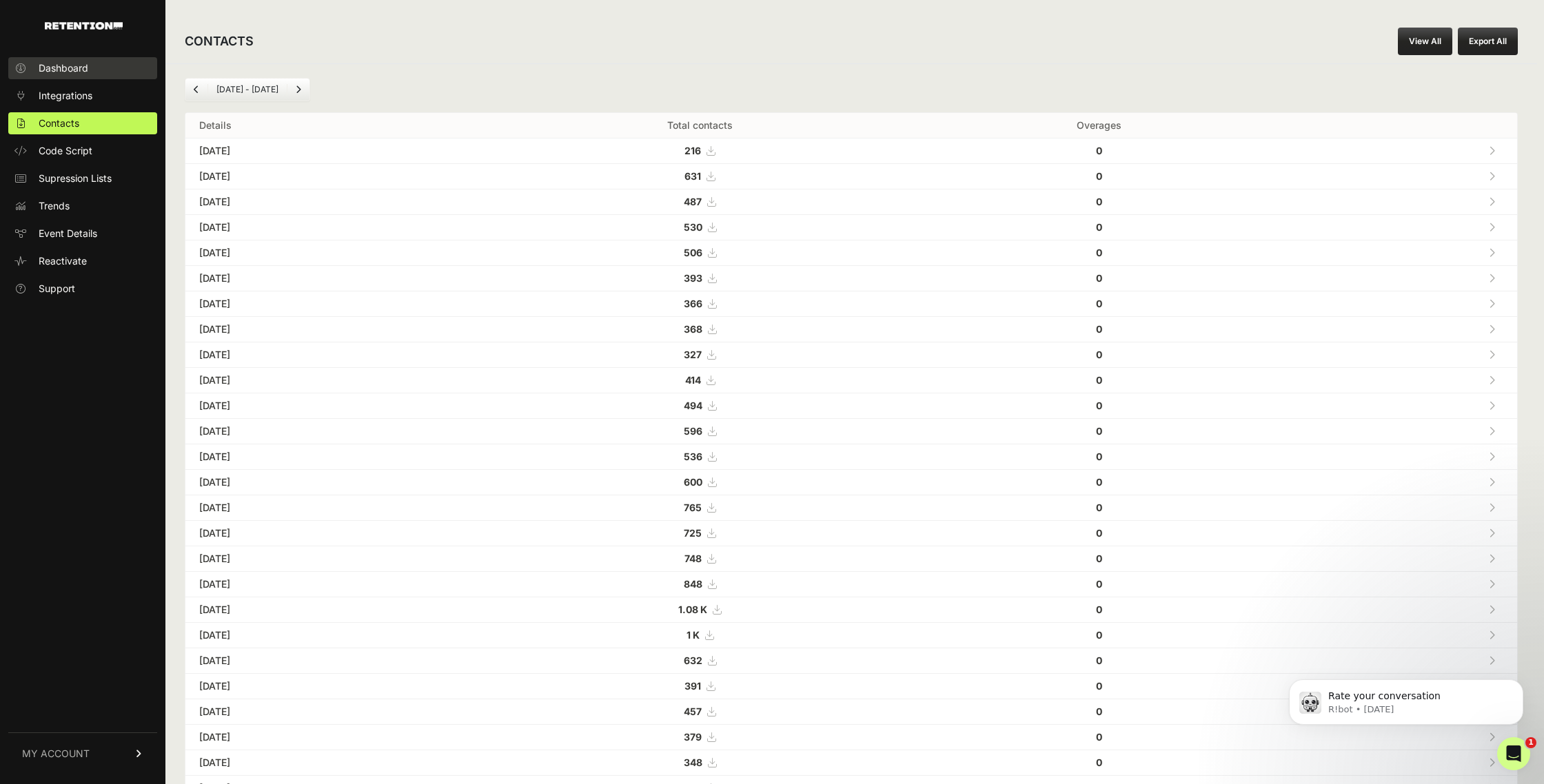
click at [42, 71] on span "Dashboard" at bounding box center [64, 67] width 50 height 14
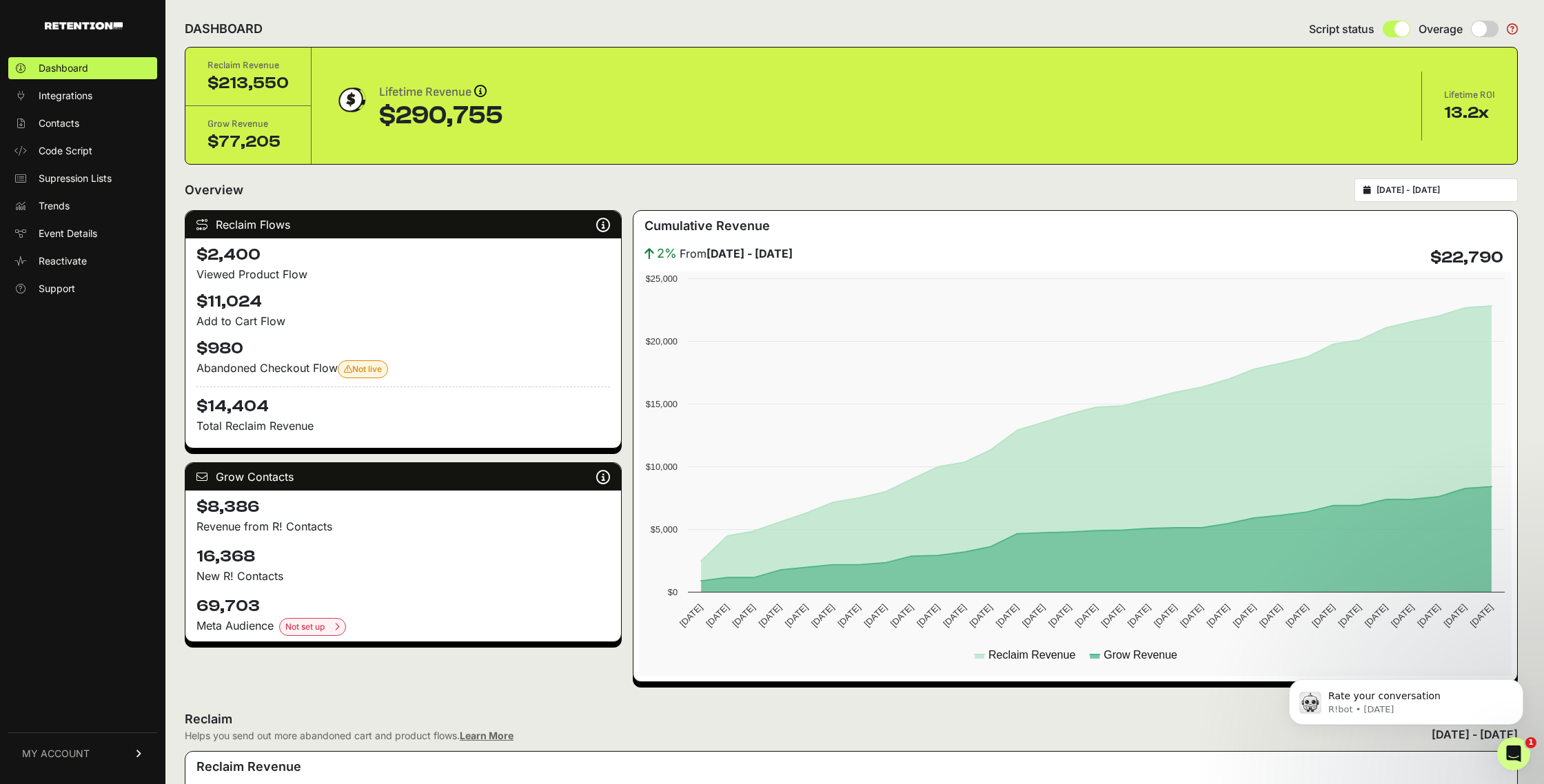
scroll to position [5, 0]
